Goal: Transaction & Acquisition: Subscribe to service/newsletter

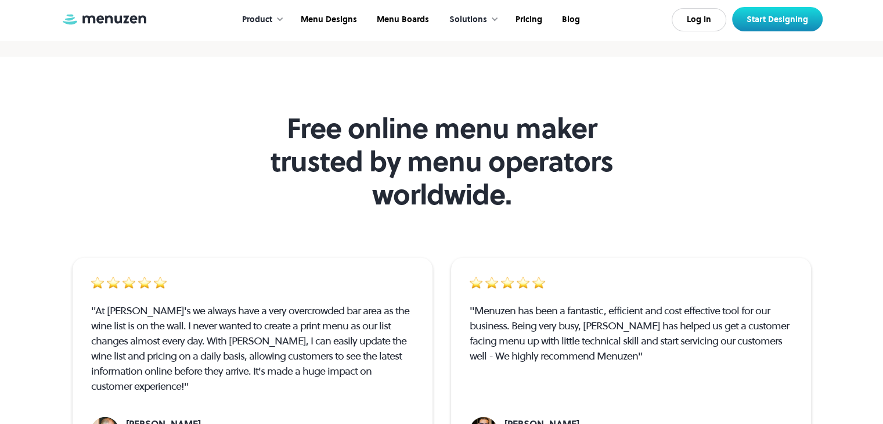
scroll to position [3024, 0]
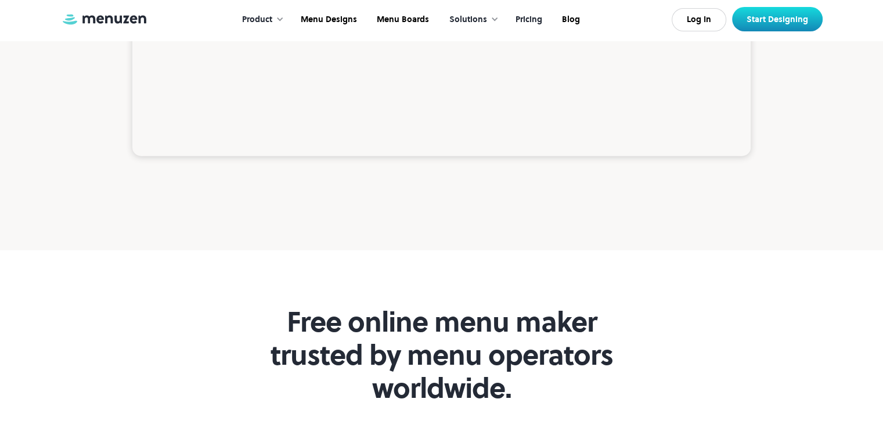
click at [535, 20] on link "Pricing" at bounding box center [528, 20] width 46 height 36
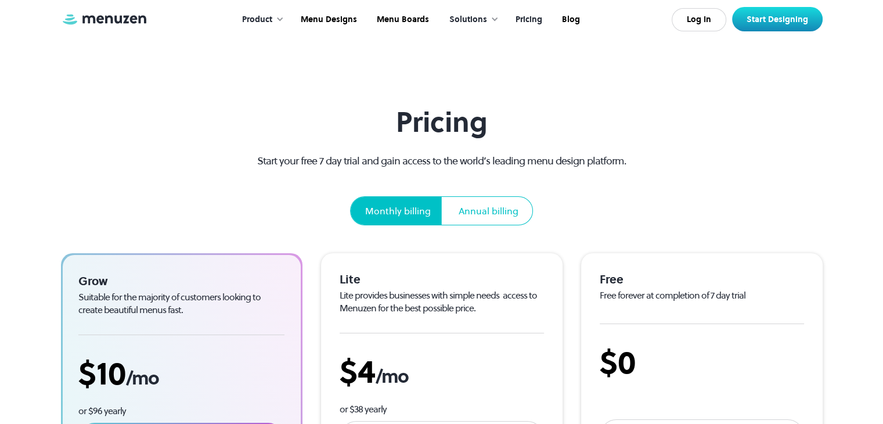
click at [488, 203] on div "Annual billing" at bounding box center [489, 211] width 88 height 28
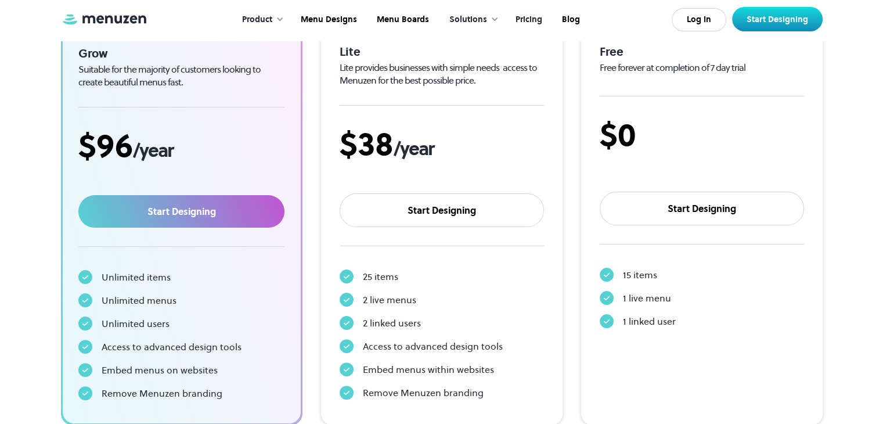
scroll to position [193, 0]
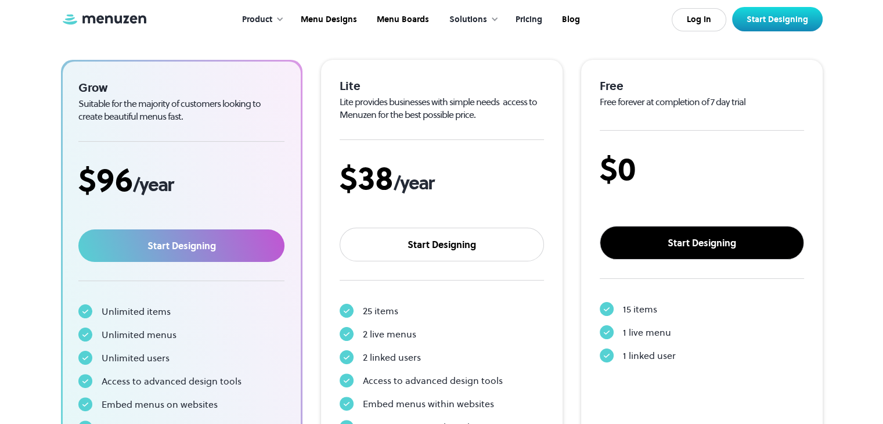
click at [678, 230] on link "Start Designing" at bounding box center [702, 243] width 204 height 34
